Goal: Task Accomplishment & Management: Use online tool/utility

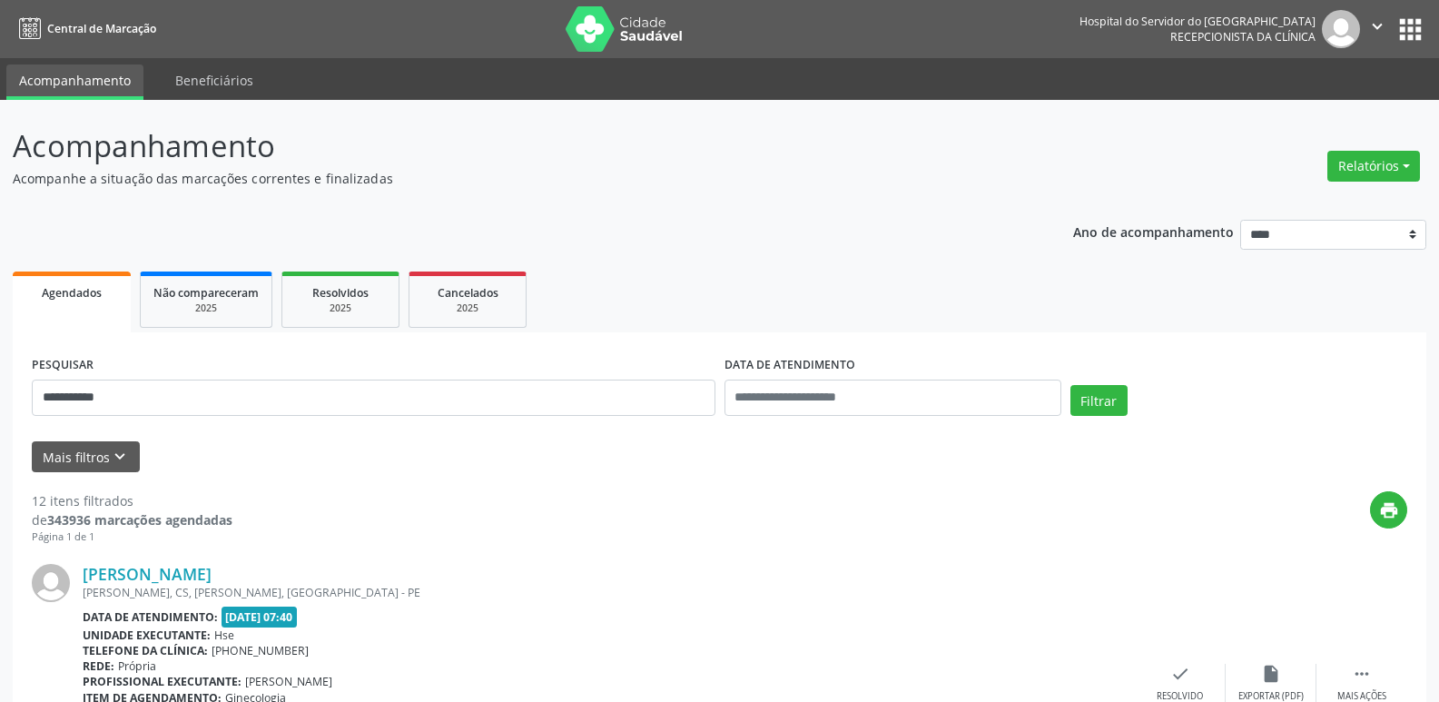
type input "**********"
click at [1070, 385] on button "Filtrar" at bounding box center [1098, 400] width 57 height 31
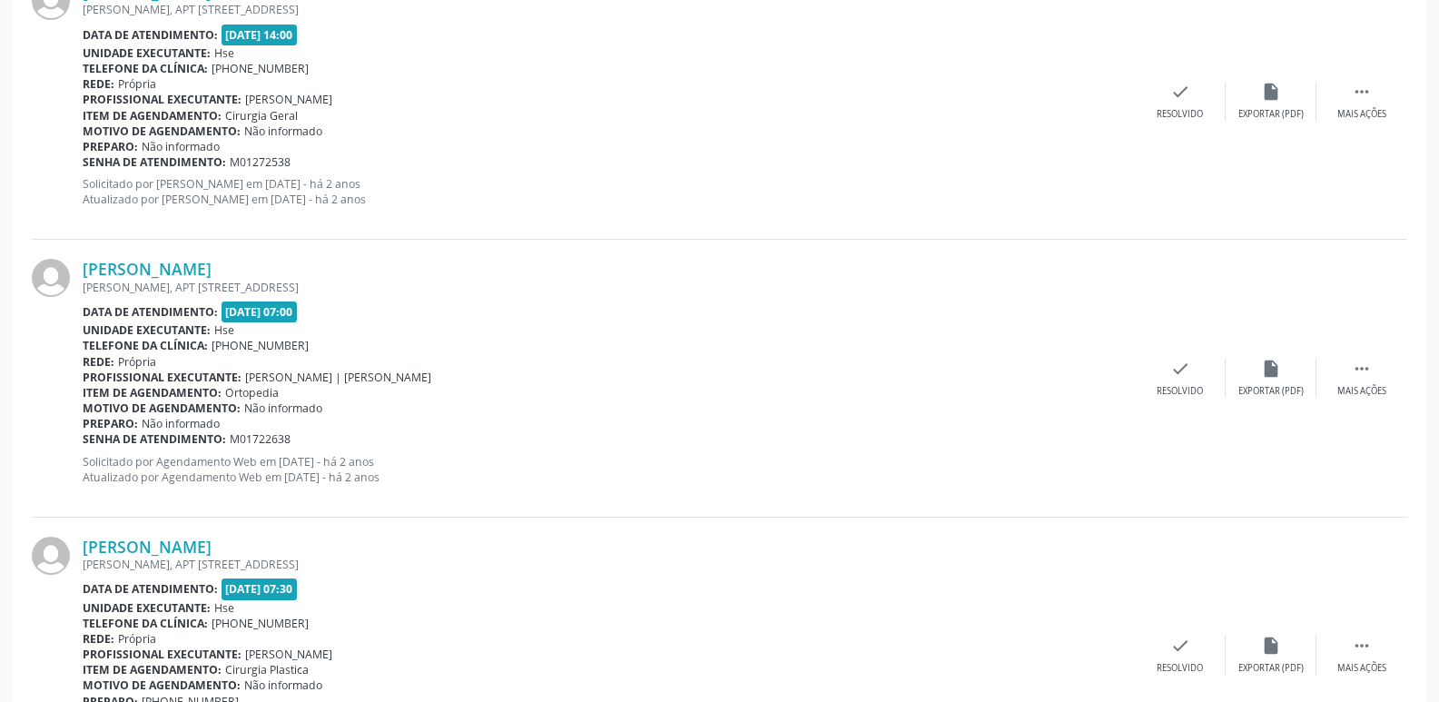
scroll to position [4084, 0]
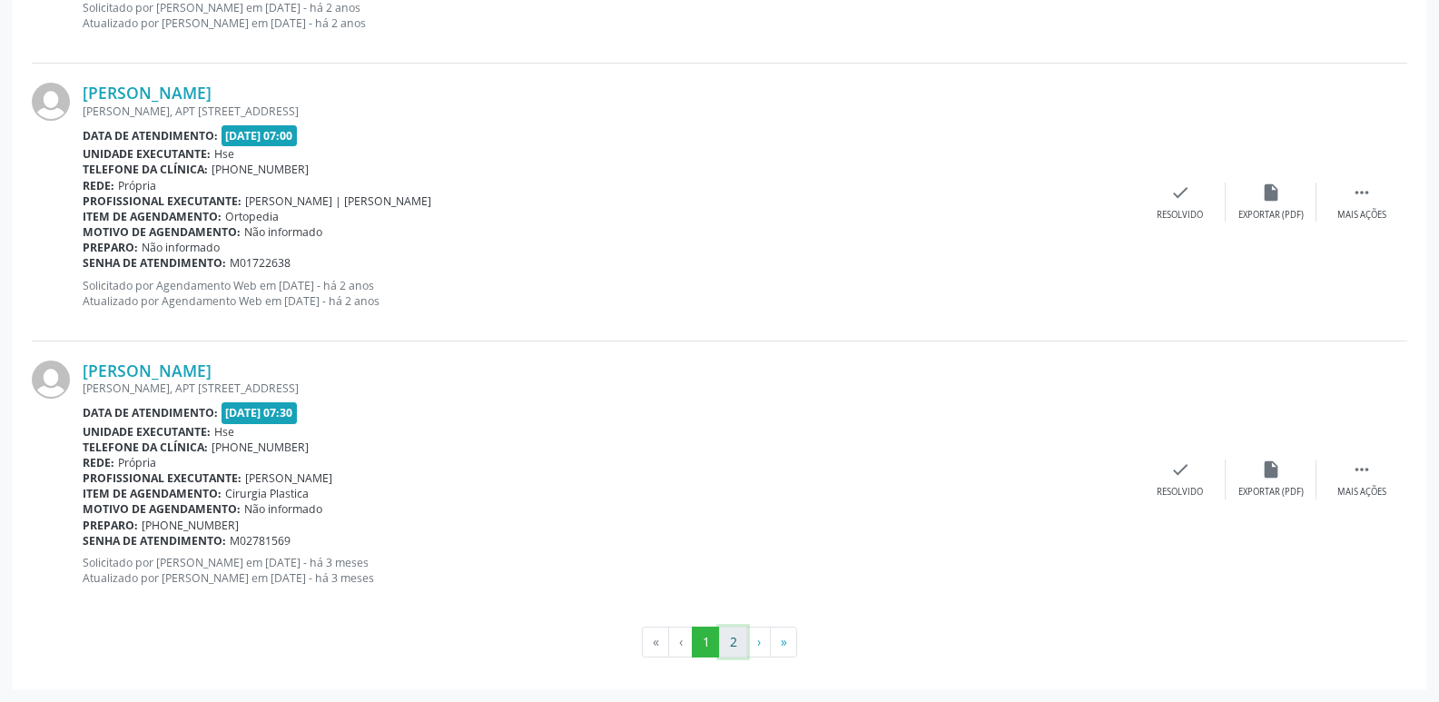
click at [736, 642] on button "2" at bounding box center [733, 641] width 28 height 31
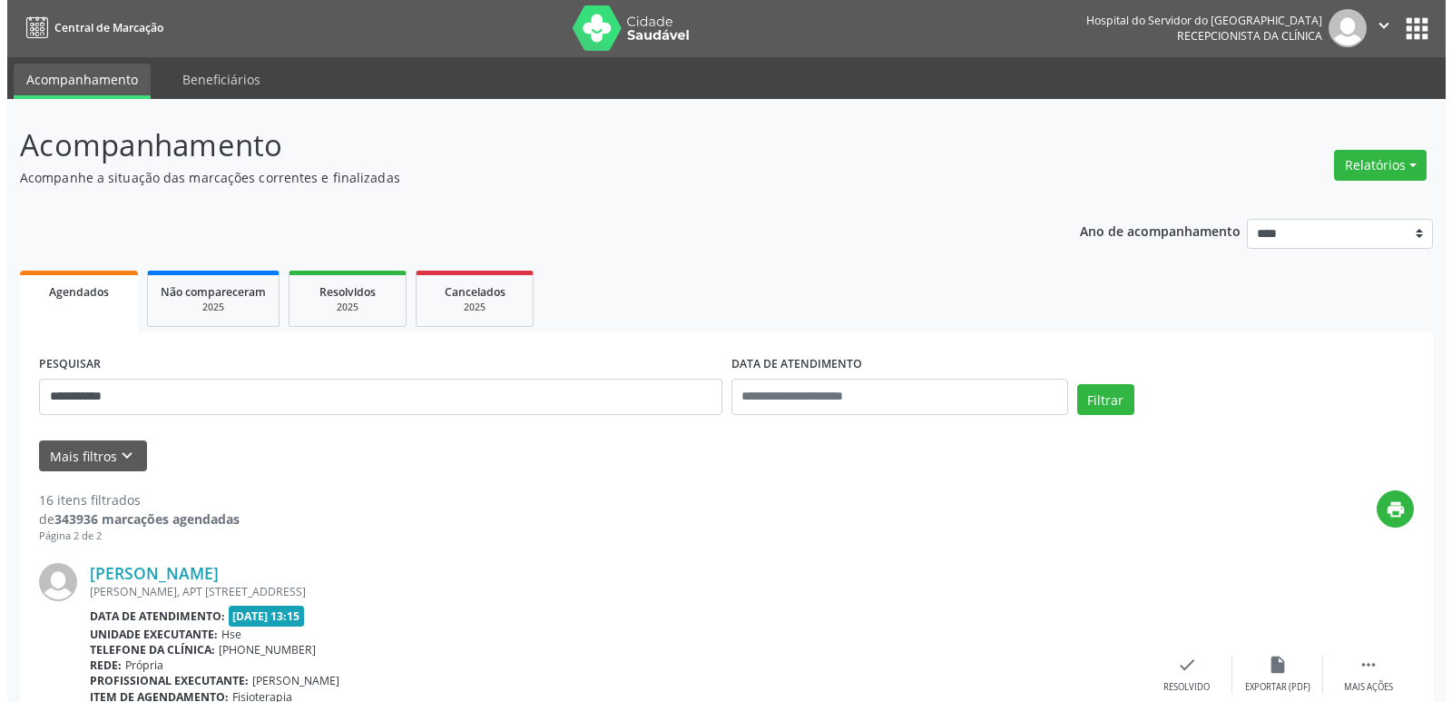
scroll to position [0, 0]
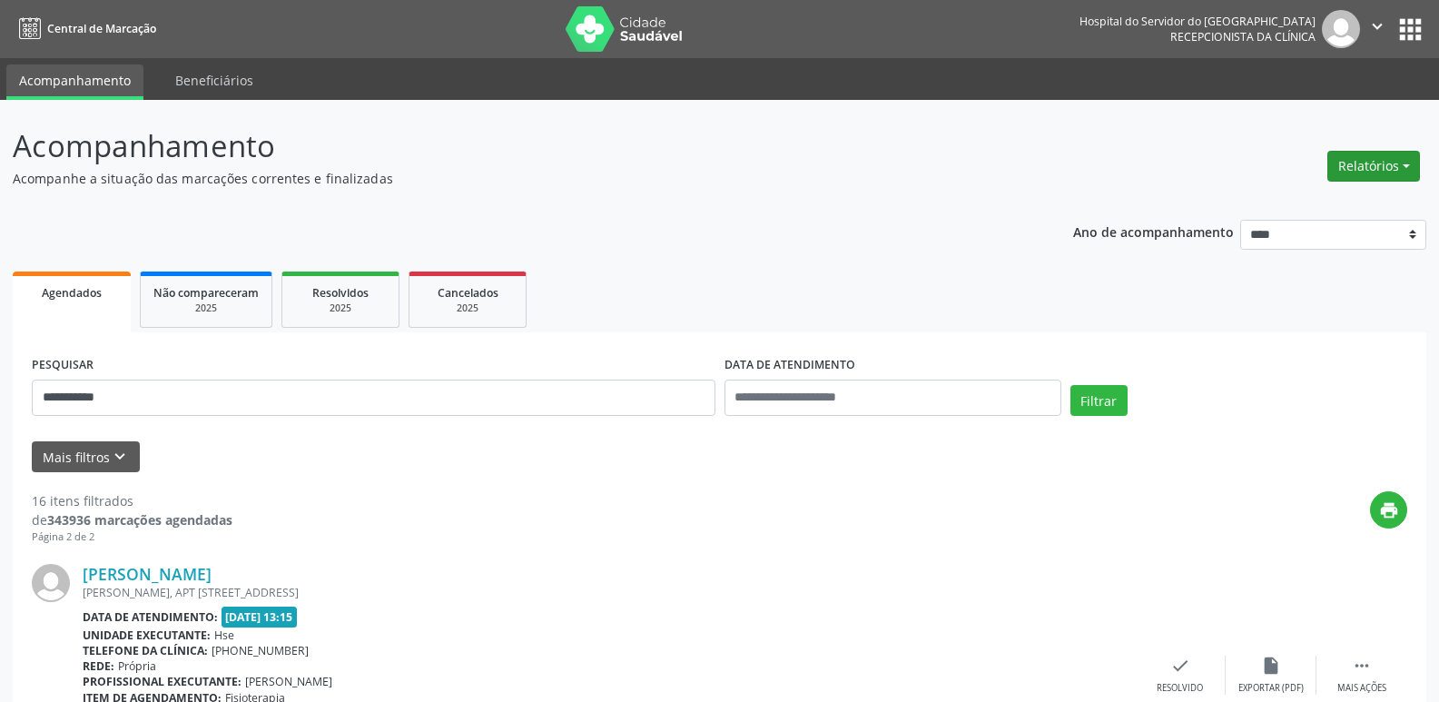
click at [1379, 162] on button "Relatórios" at bounding box center [1373, 166] width 93 height 31
click at [1298, 194] on link "Agendamentos" at bounding box center [1322, 204] width 195 height 25
select select "*"
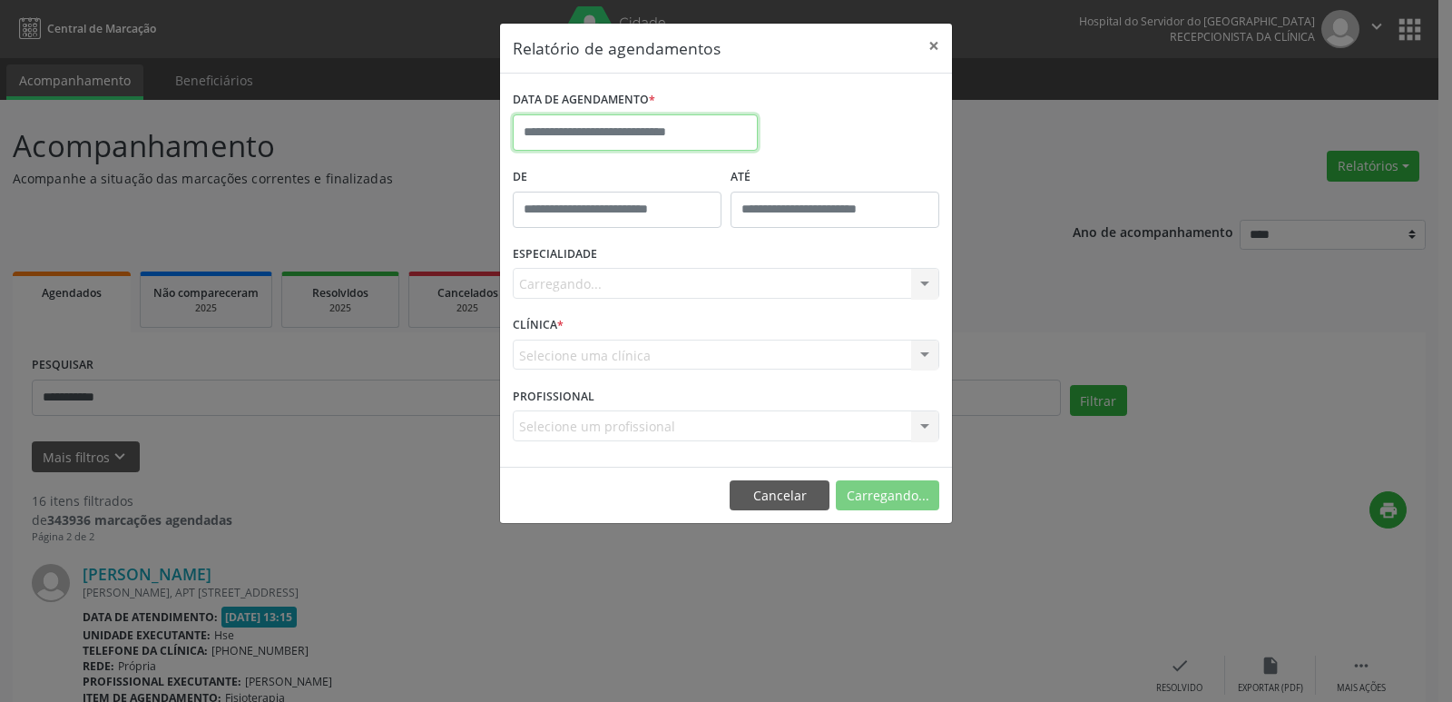
click at [683, 124] on input "text" at bounding box center [635, 132] width 245 height 36
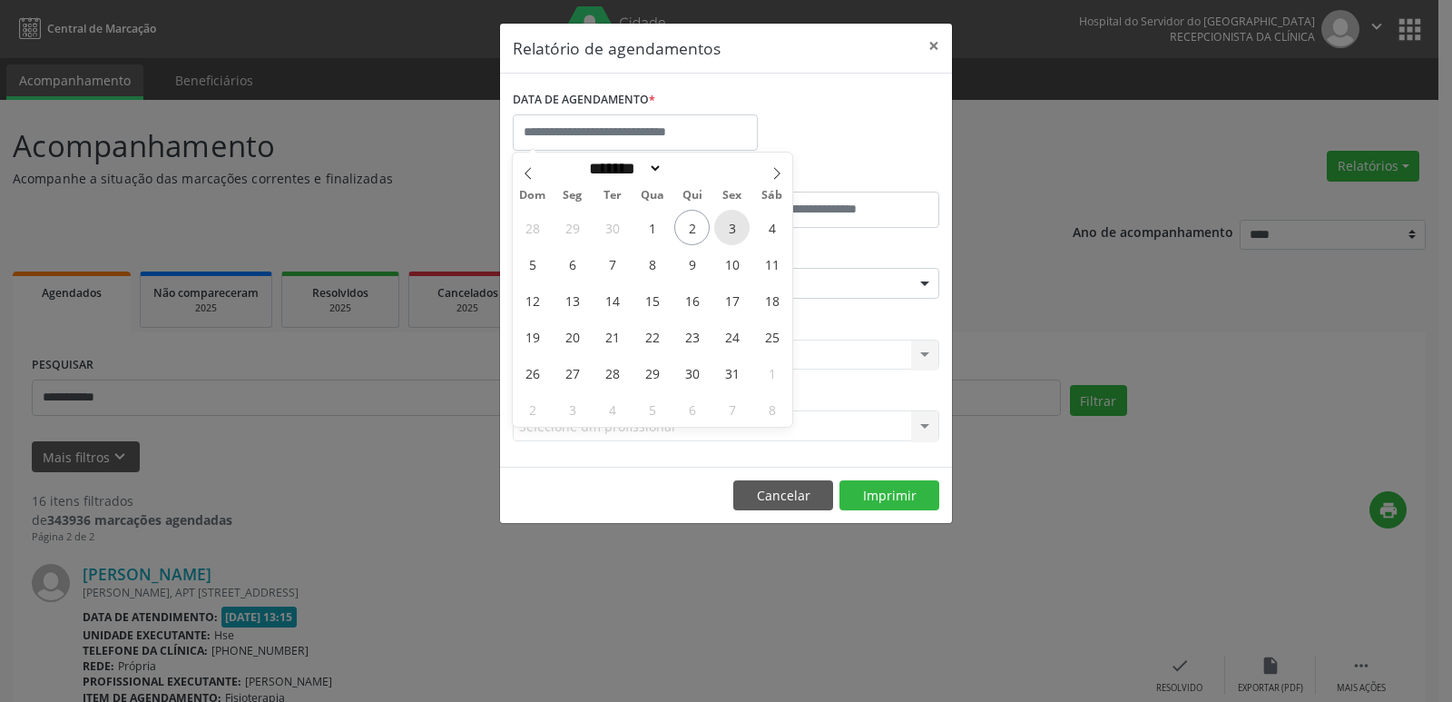
click at [736, 221] on span "3" at bounding box center [731, 227] width 35 height 35
type input "**********"
click at [736, 221] on span "3" at bounding box center [731, 227] width 35 height 35
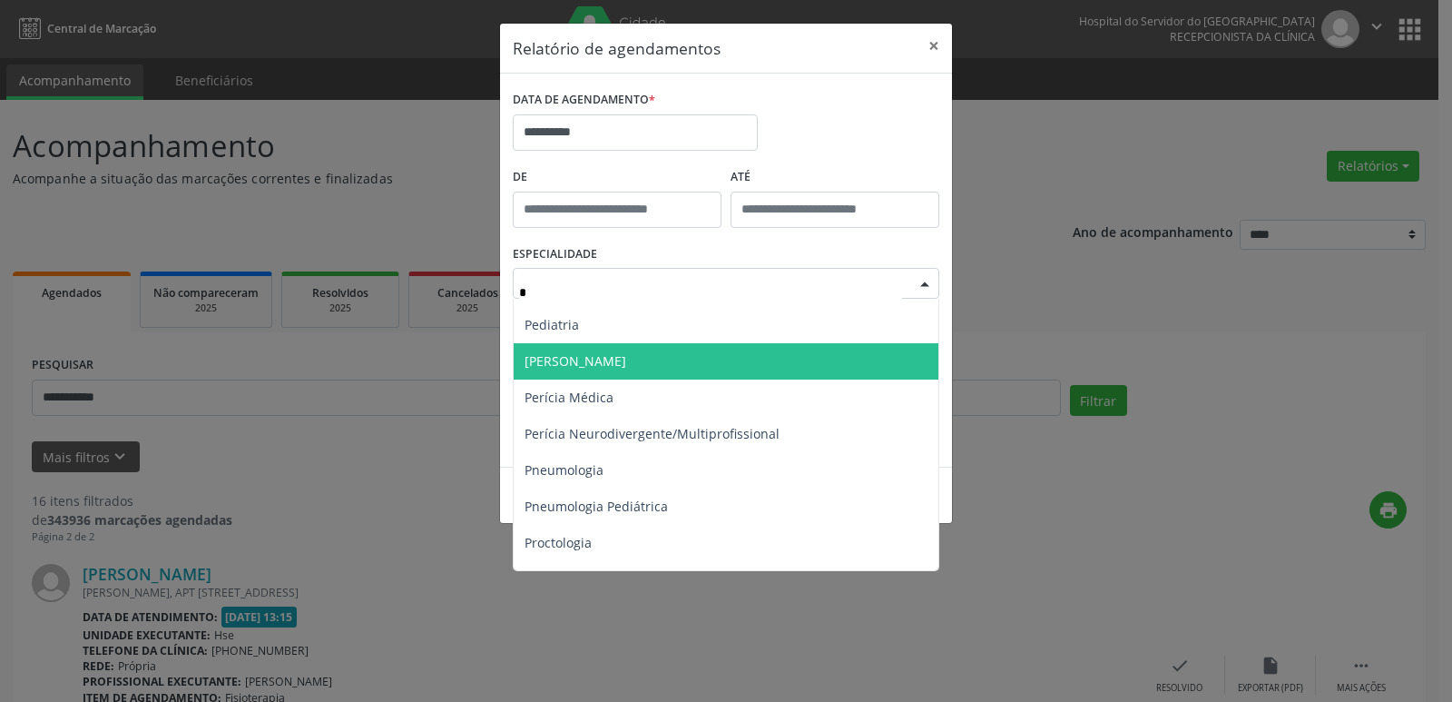
scroll to position [1089, 0]
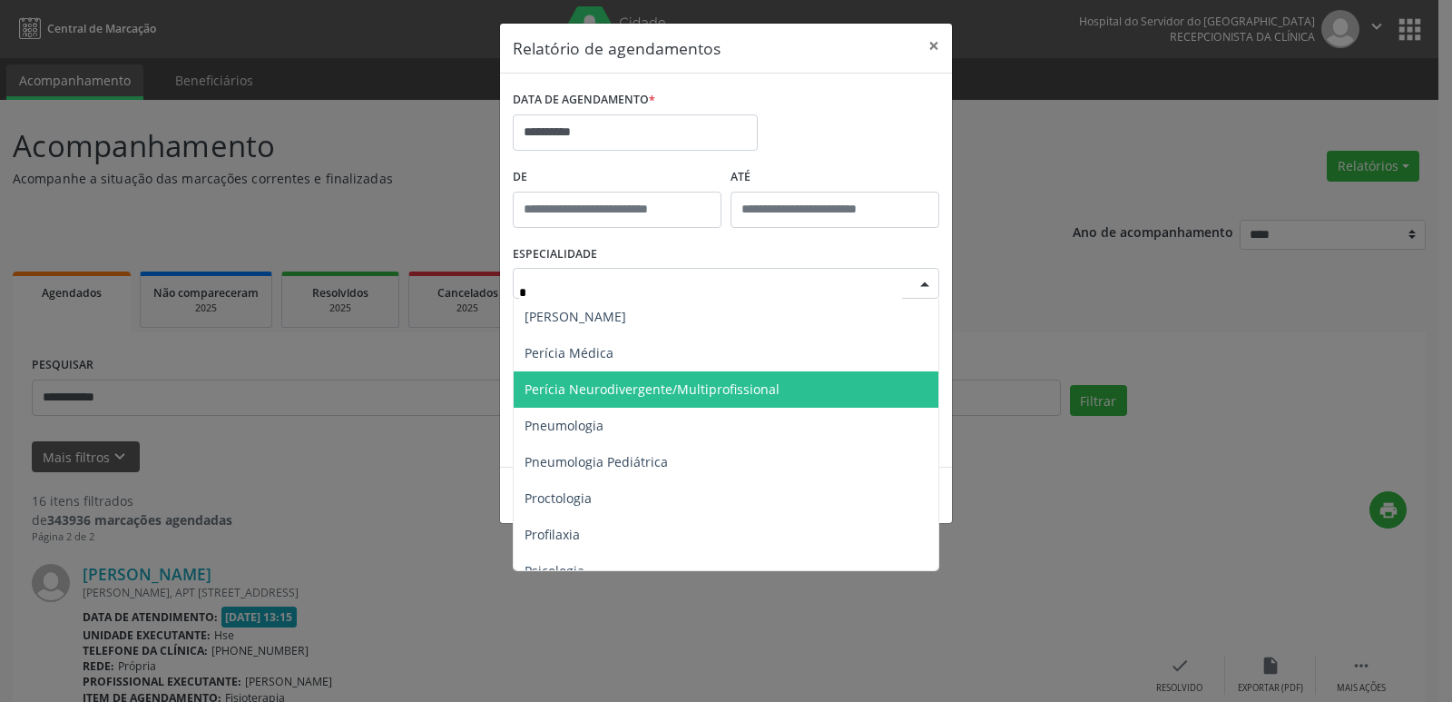
click at [686, 375] on span "Perícia Neurodivergente/Multiprofissional" at bounding box center [727, 389] width 427 height 36
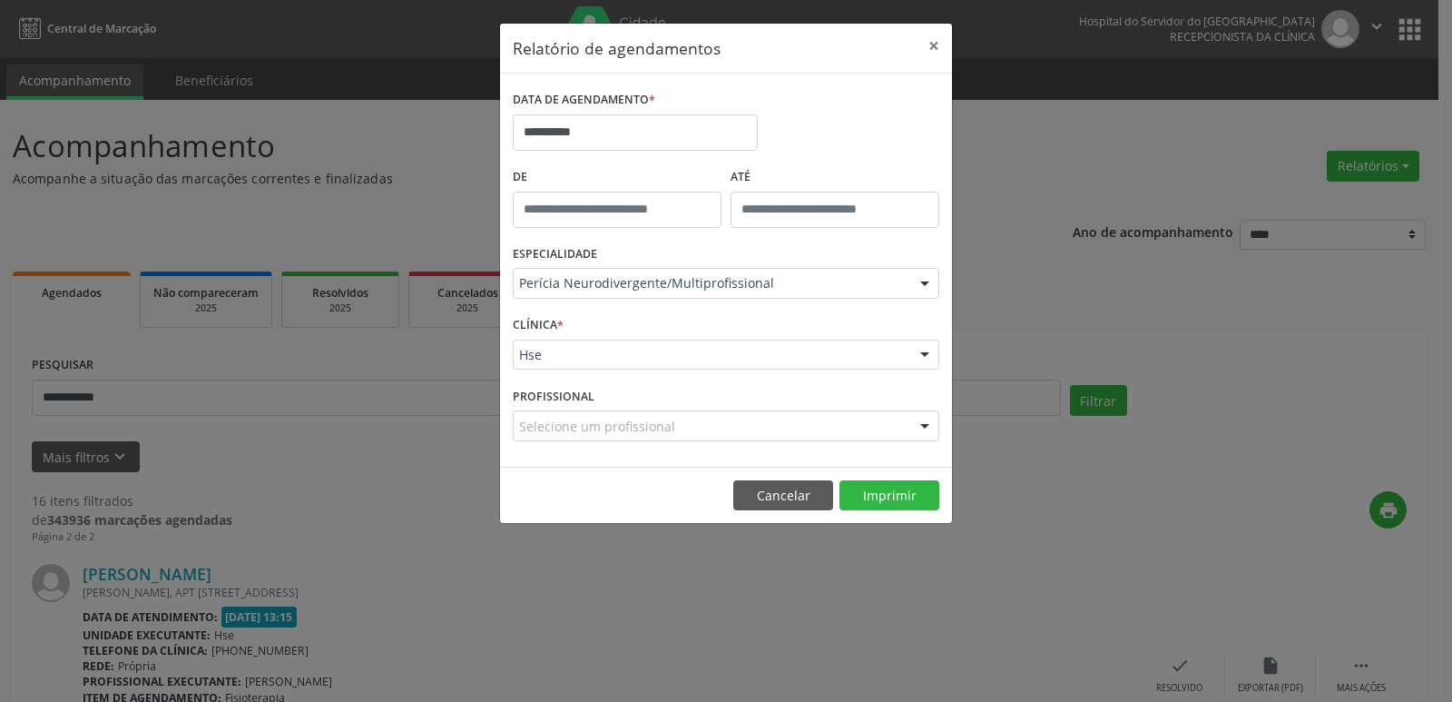
drag, startPoint x: 552, startPoint y: 356, endPoint x: 528, endPoint y: 377, distance: 31.5
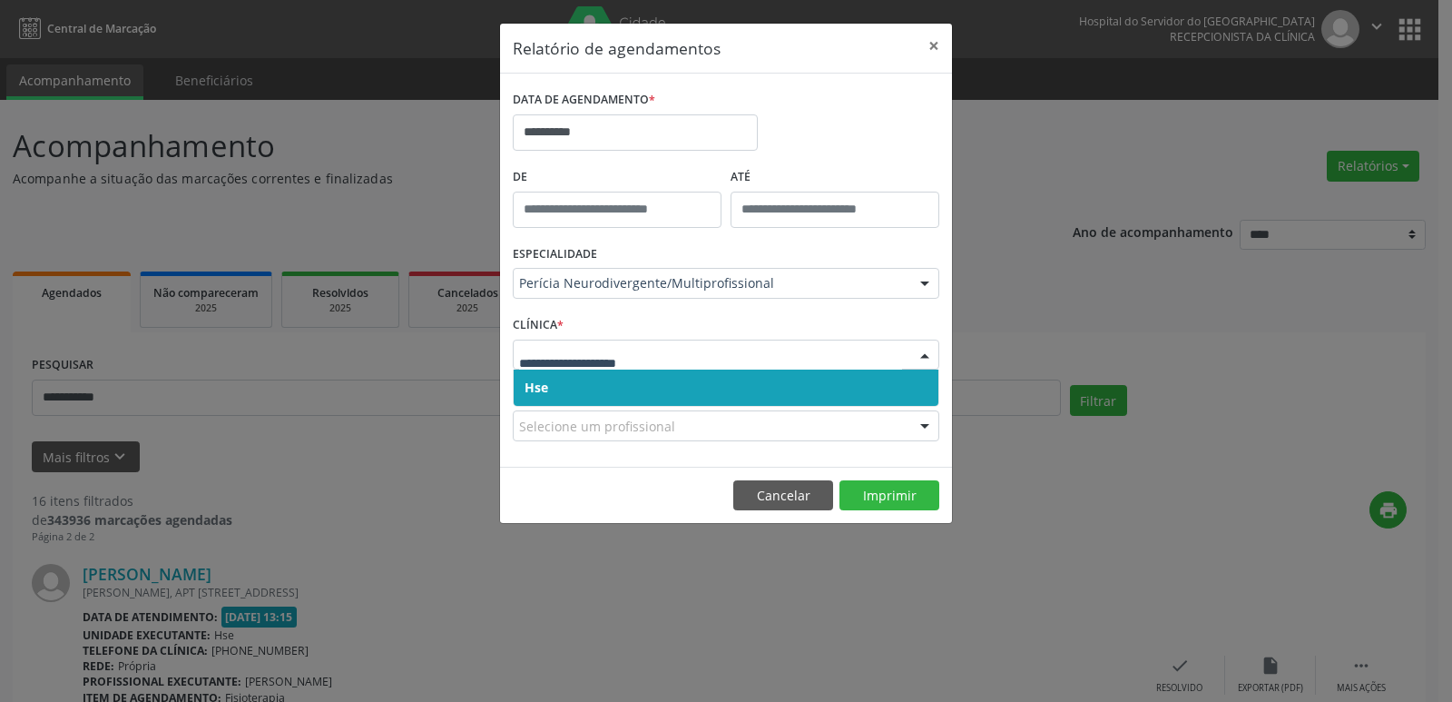
click at [528, 380] on span "Hse" at bounding box center [537, 386] width 24 height 17
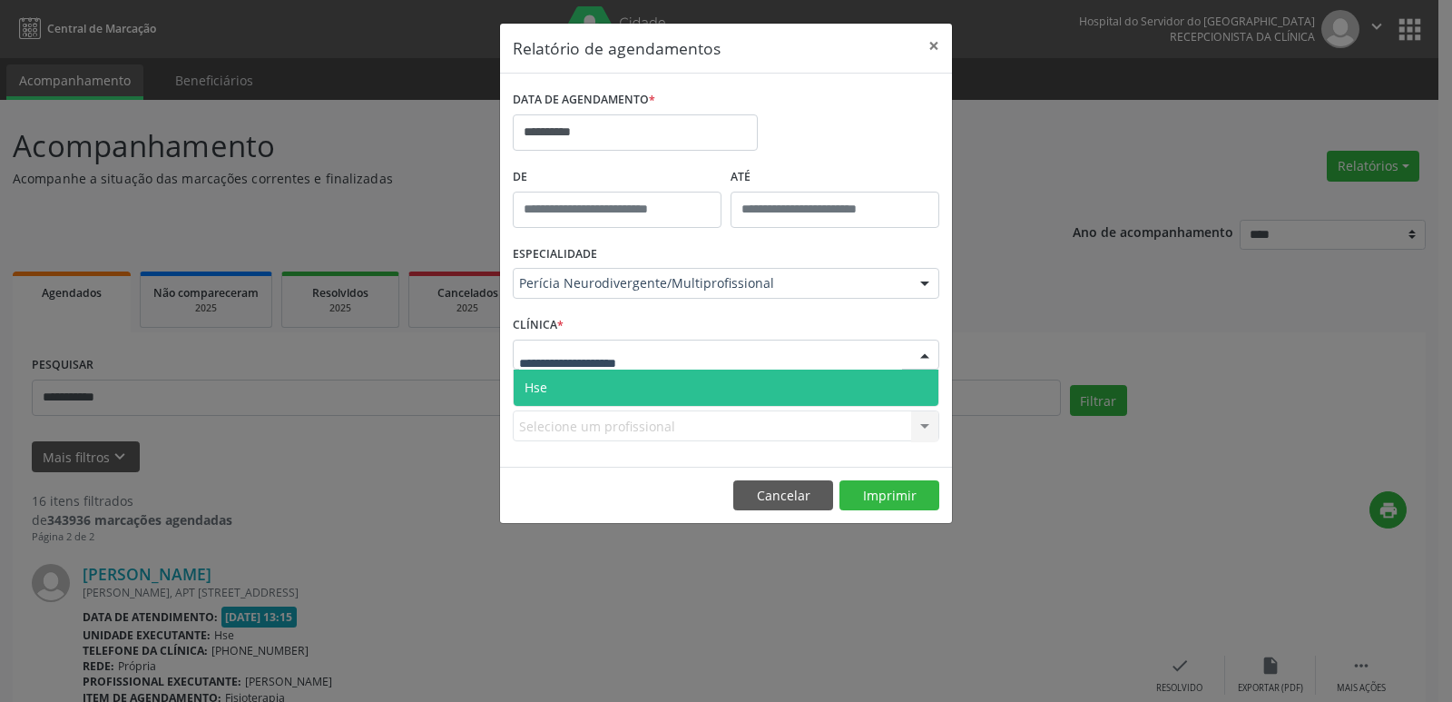
click at [540, 378] on span "Hse" at bounding box center [726, 387] width 425 height 36
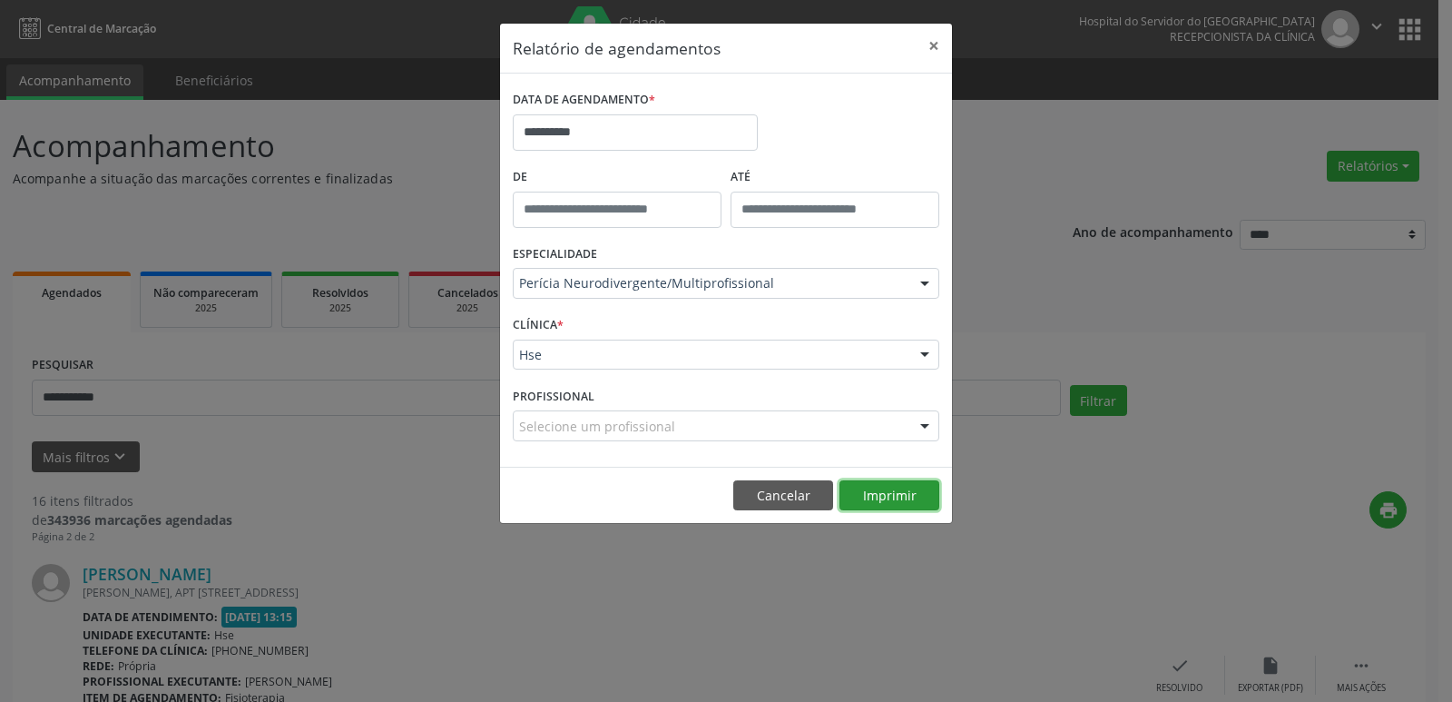
click at [892, 507] on button "Imprimir" at bounding box center [890, 495] width 100 height 31
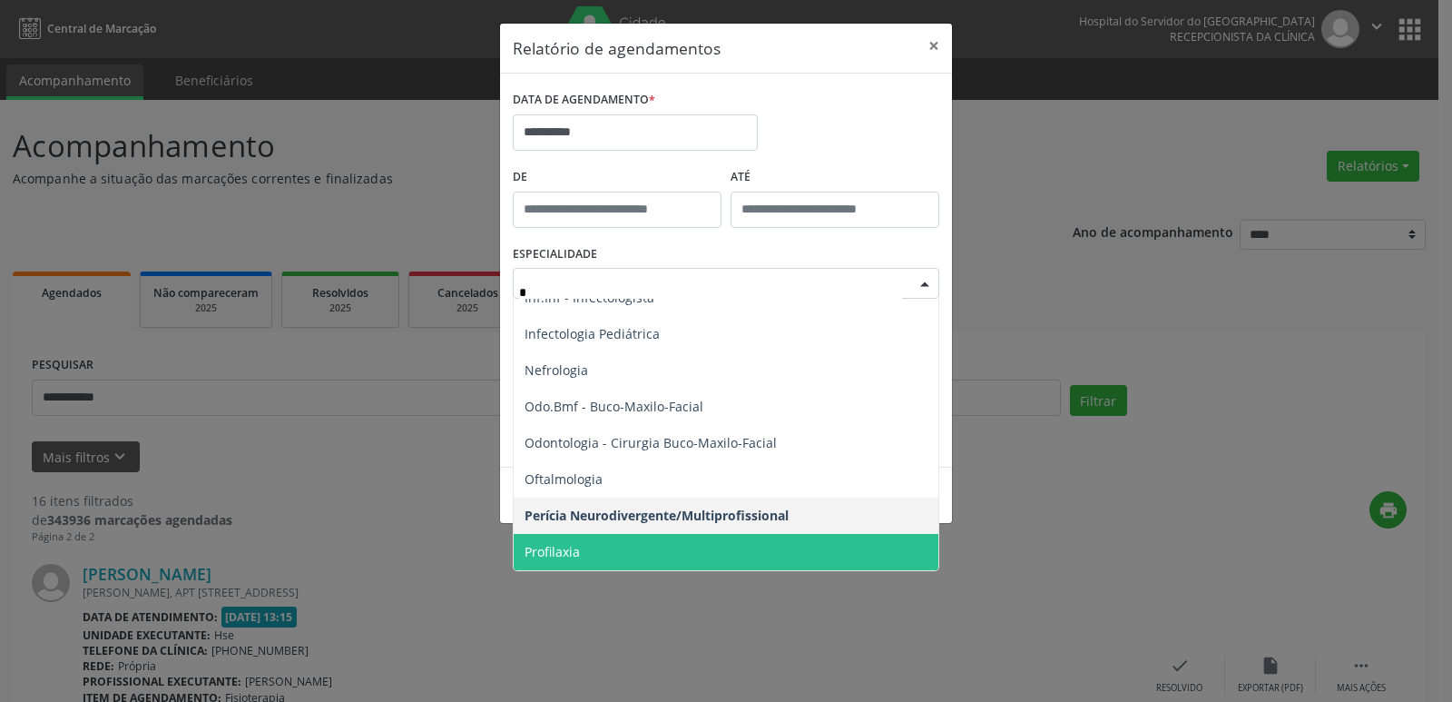
scroll to position [273, 0]
type input "**"
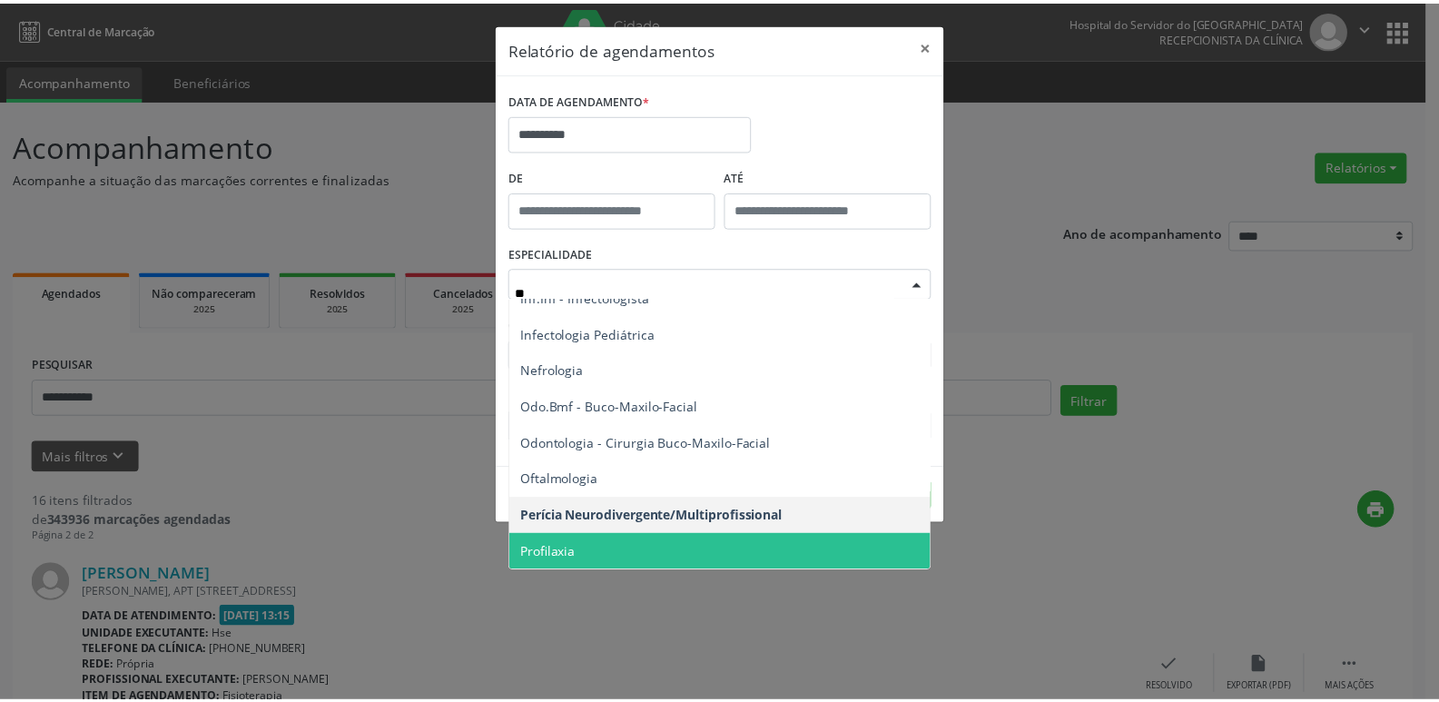
scroll to position [0, 0]
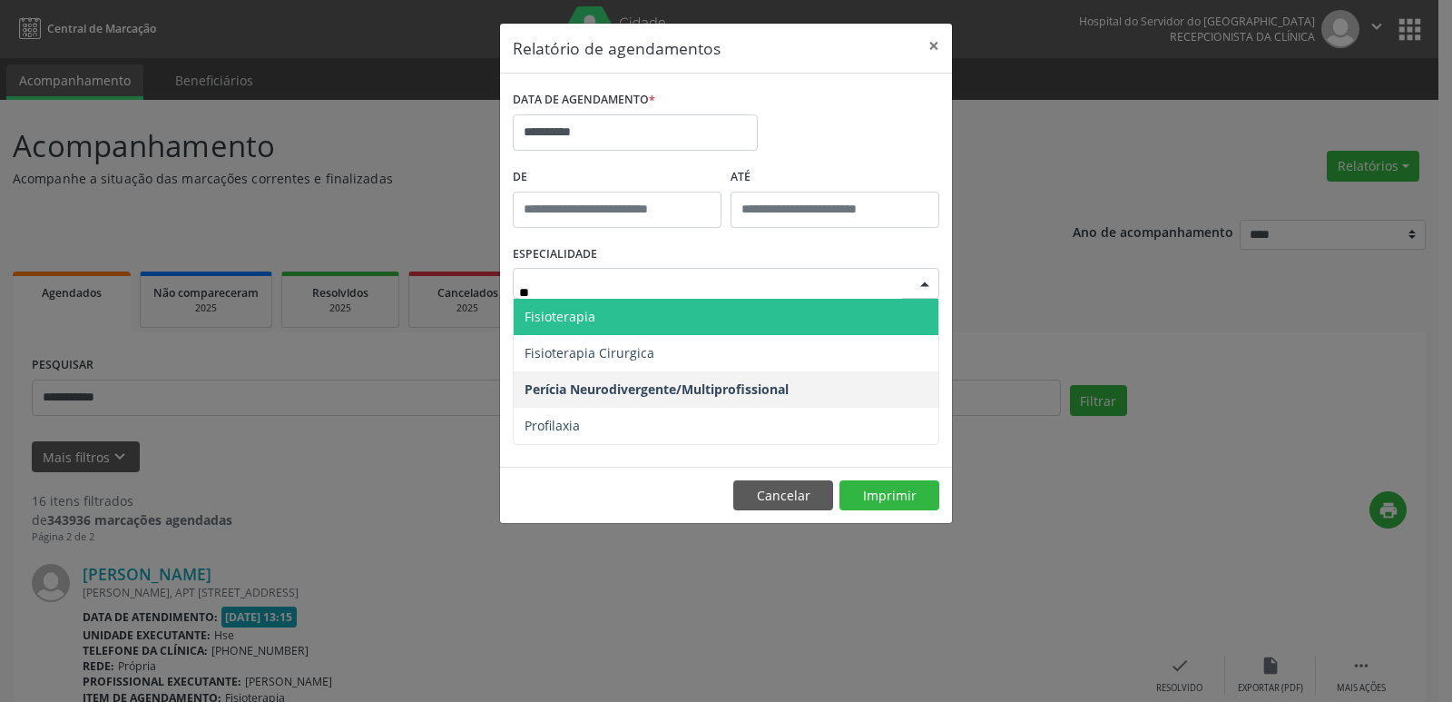
click at [582, 312] on span "Fisioterapia" at bounding box center [560, 316] width 71 height 17
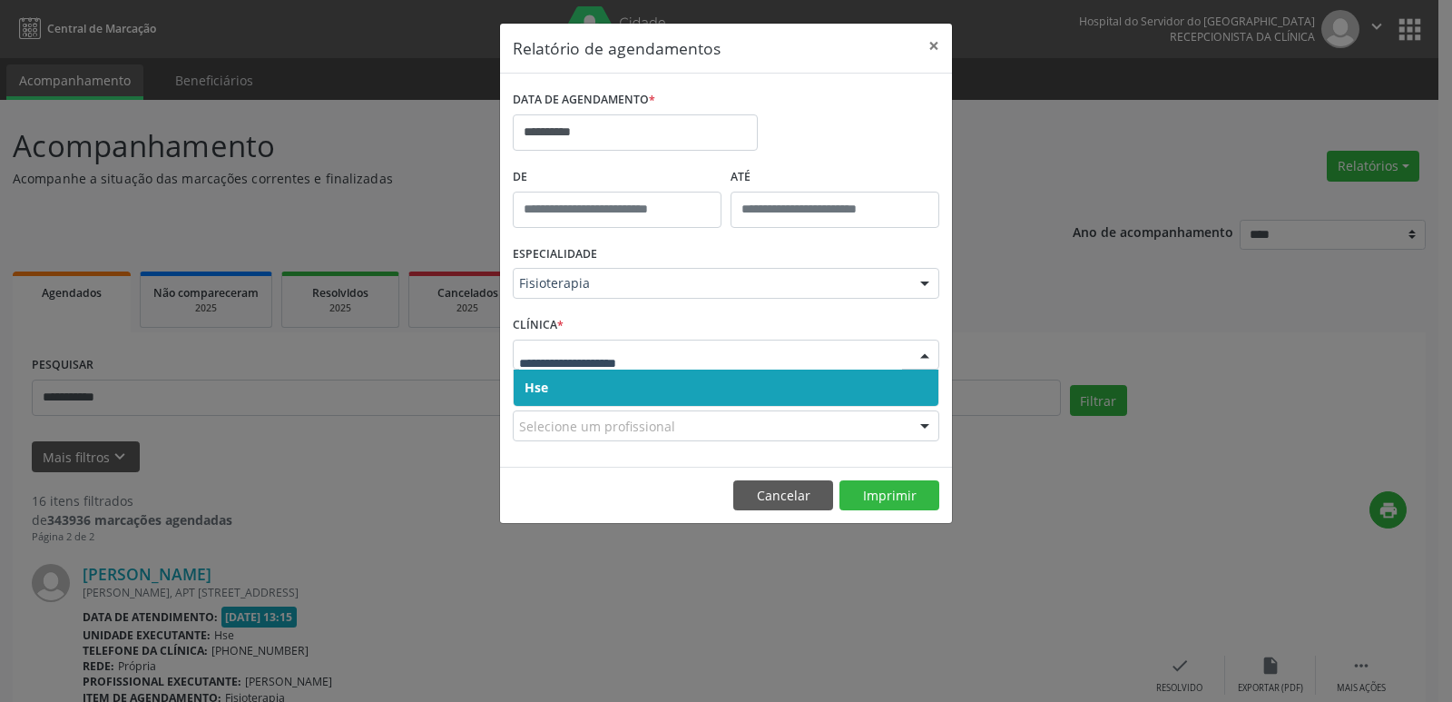
click at [547, 340] on div at bounding box center [726, 354] width 427 height 31
click at [545, 383] on span "Hse" at bounding box center [537, 386] width 24 height 17
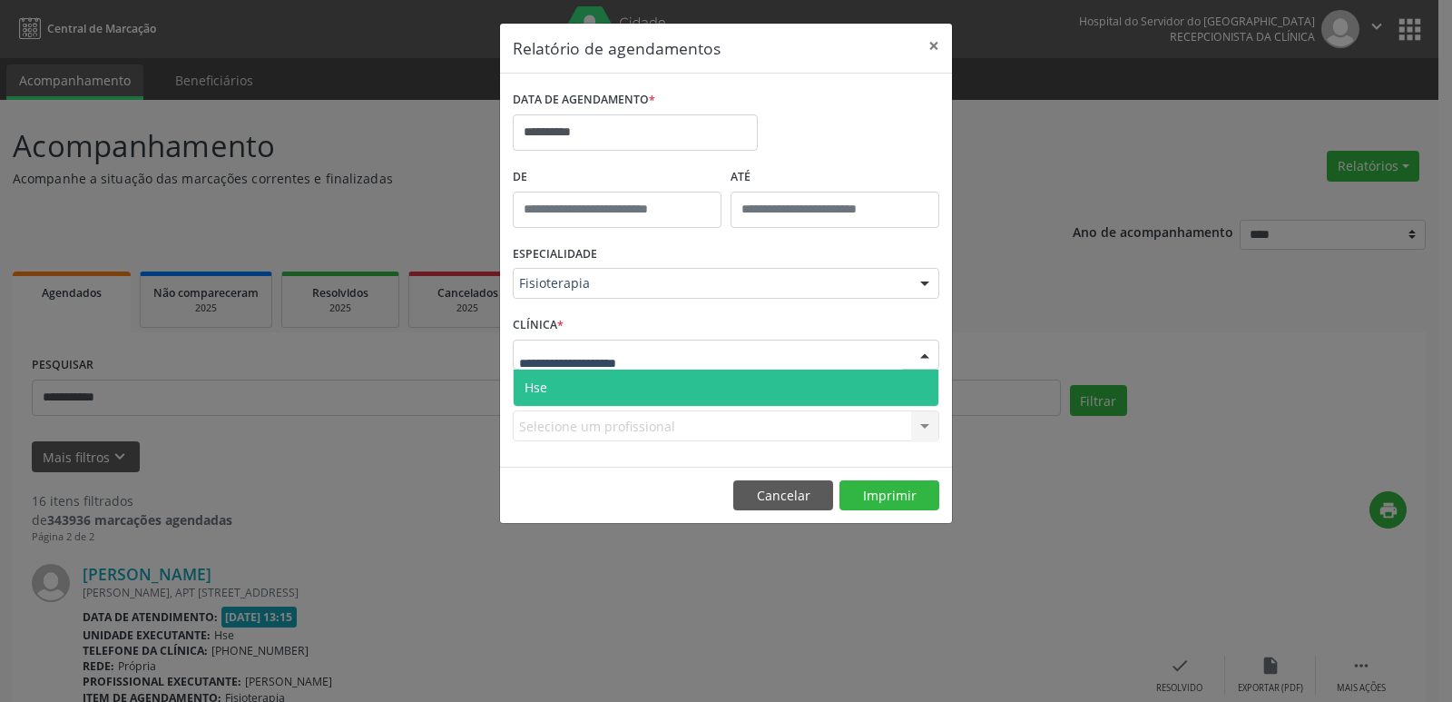
drag, startPoint x: 552, startPoint y: 381, endPoint x: 565, endPoint y: 391, distance: 16.2
click at [552, 382] on span "Hse" at bounding box center [726, 387] width 425 height 36
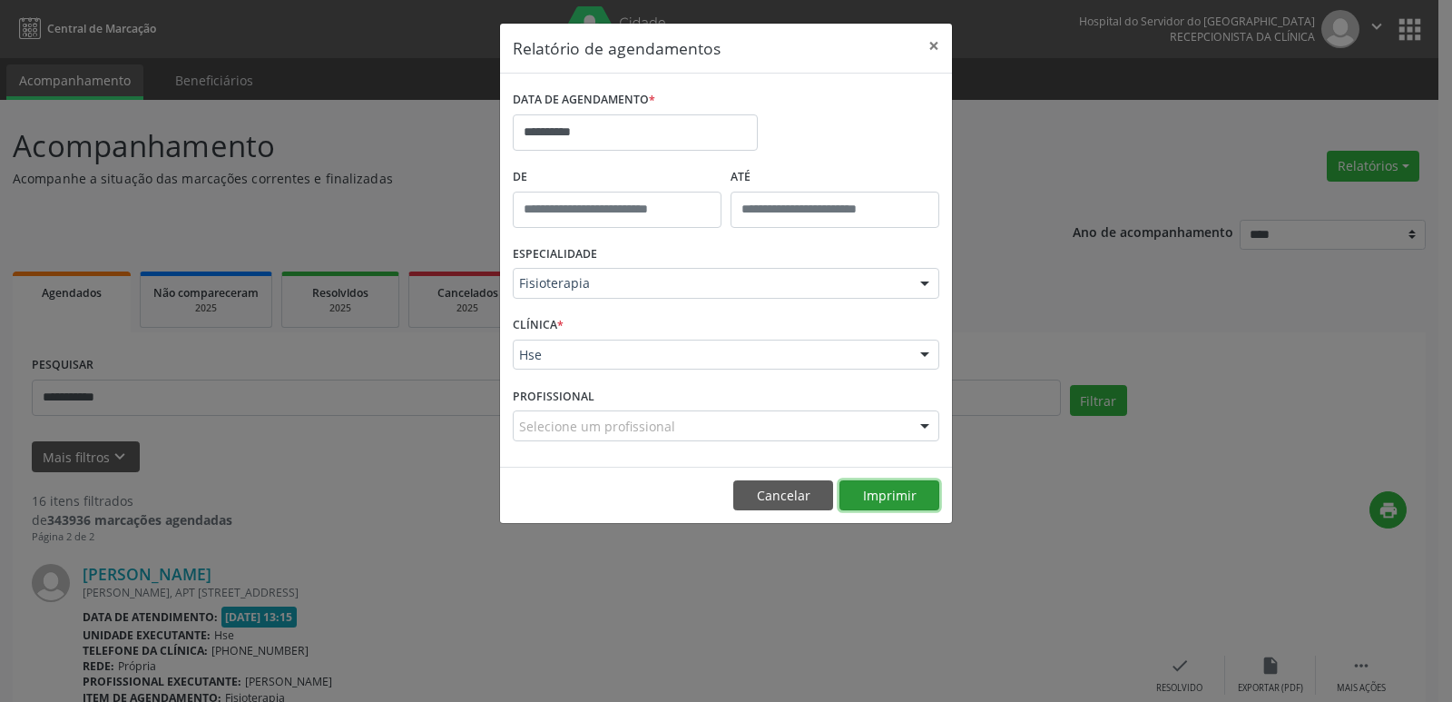
click at [876, 495] on button "Imprimir" at bounding box center [890, 495] width 100 height 31
click at [934, 44] on button "×" at bounding box center [934, 46] width 36 height 44
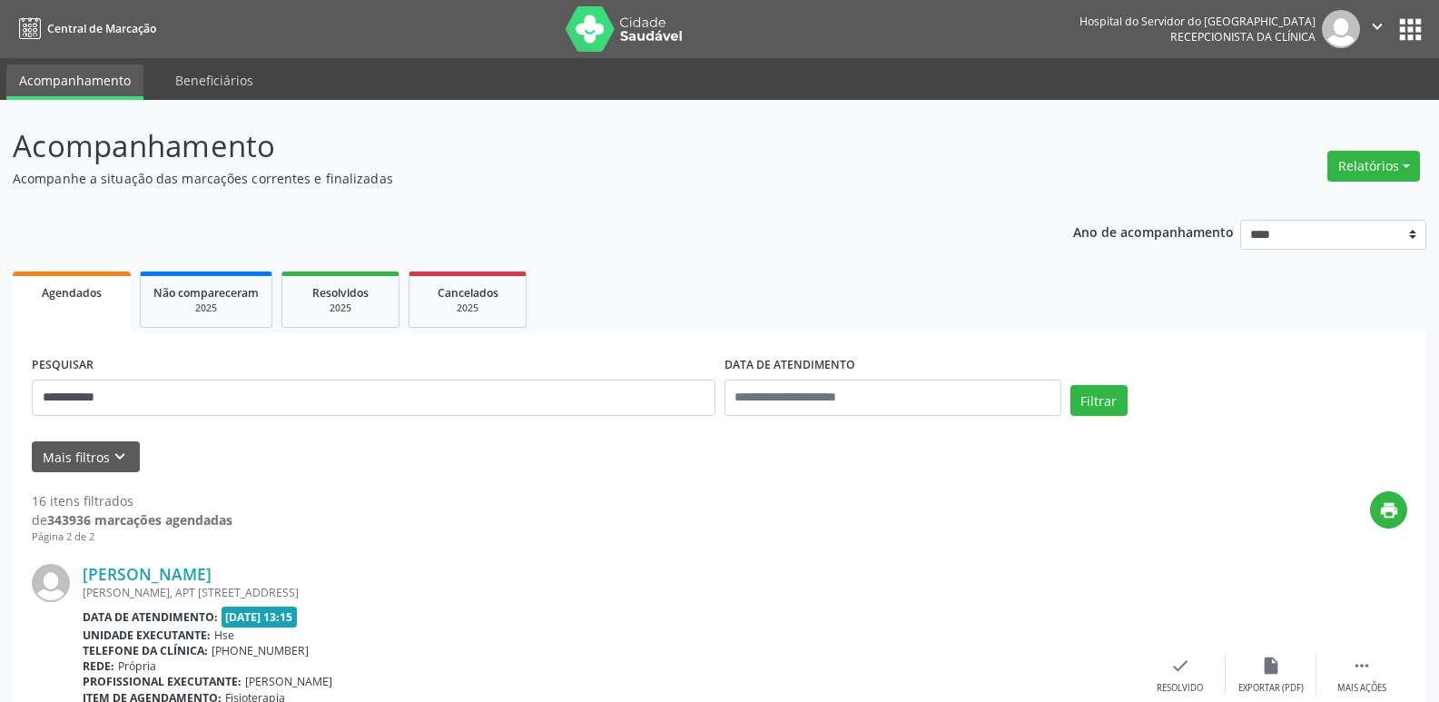
click at [909, 484] on div "16 itens filtrados de 343936 marcações agendadas Página 2 de 2 print [PERSON_NA…" at bounding box center [719, 658] width 1375 height 373
